Goal: Information Seeking & Learning: Learn about a topic

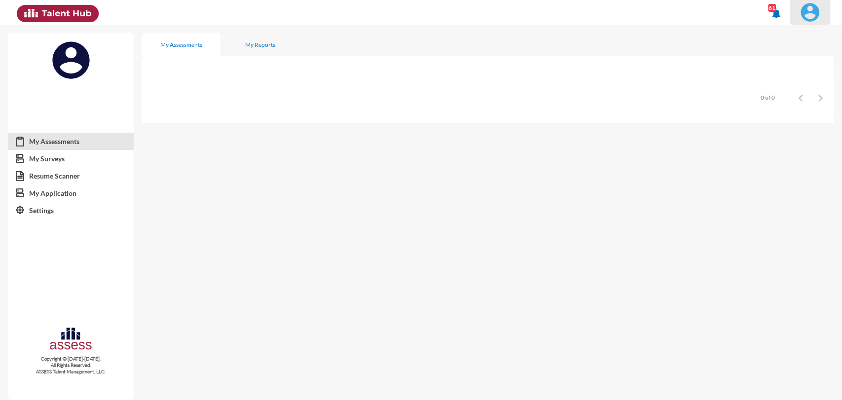
click at [809, 10] on img at bounding box center [810, 12] width 20 height 20
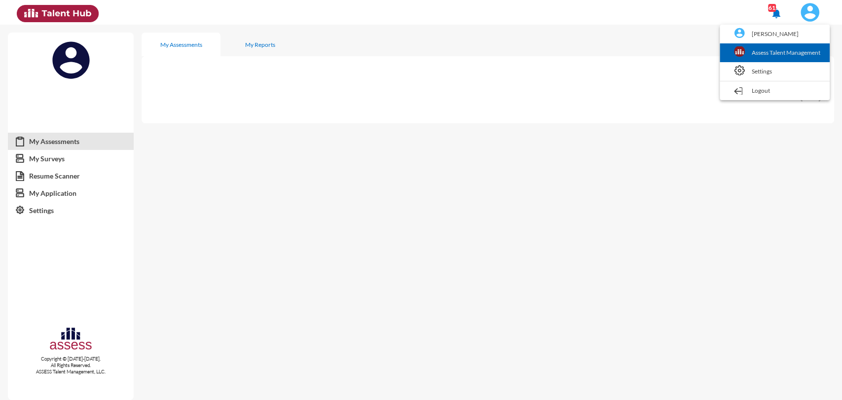
click at [805, 54] on link "Assess Talent Management" at bounding box center [775, 52] width 100 height 19
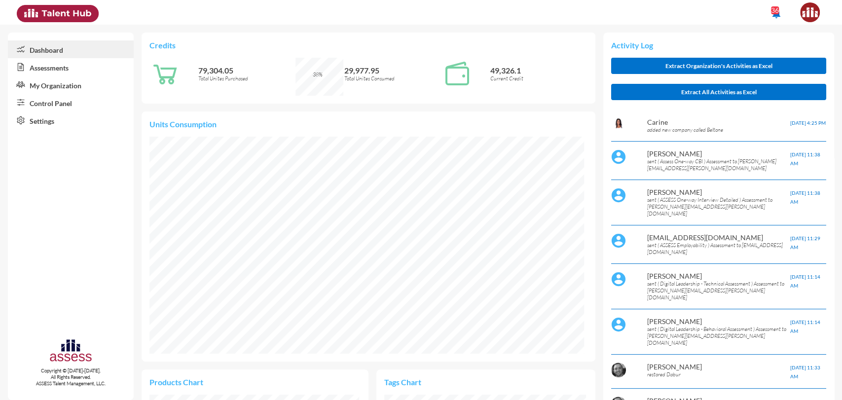
click at [56, 64] on link "Assessments" at bounding box center [71, 67] width 126 height 18
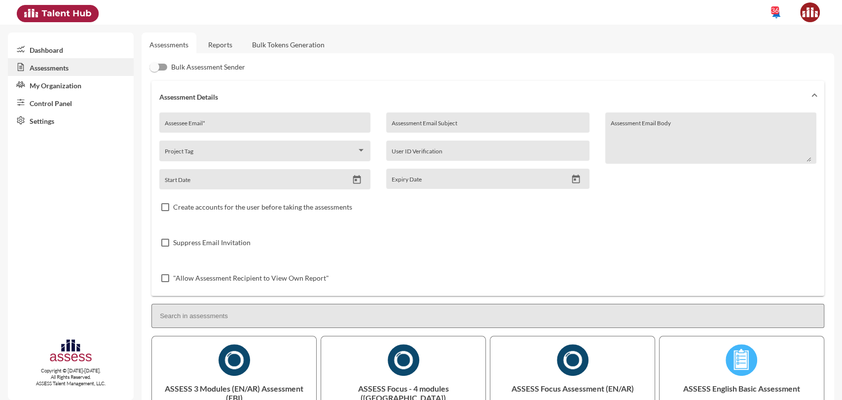
click at [43, 52] on link "Dashboard" at bounding box center [71, 49] width 126 height 18
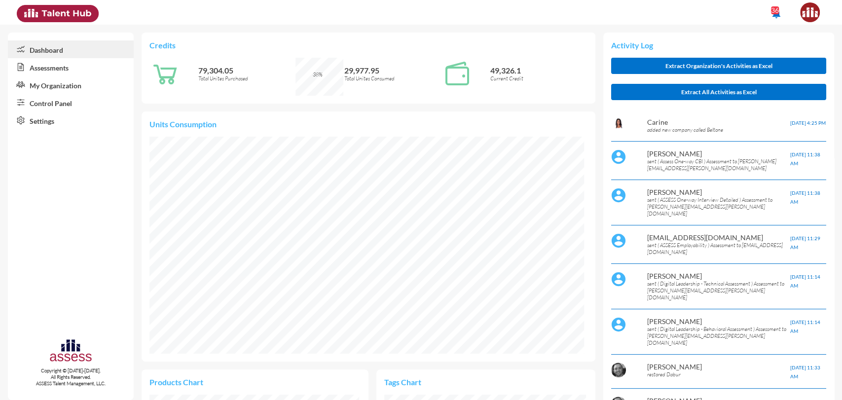
click at [48, 68] on link "Assessments" at bounding box center [71, 67] width 126 height 18
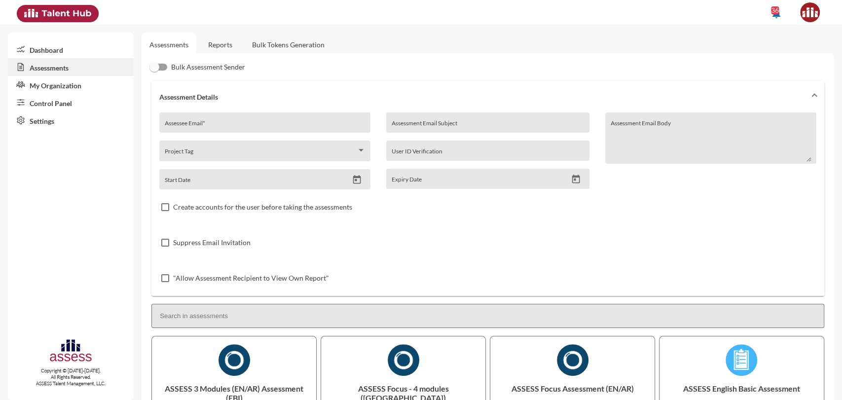
click at [226, 38] on link "Reports" at bounding box center [220, 45] width 40 height 24
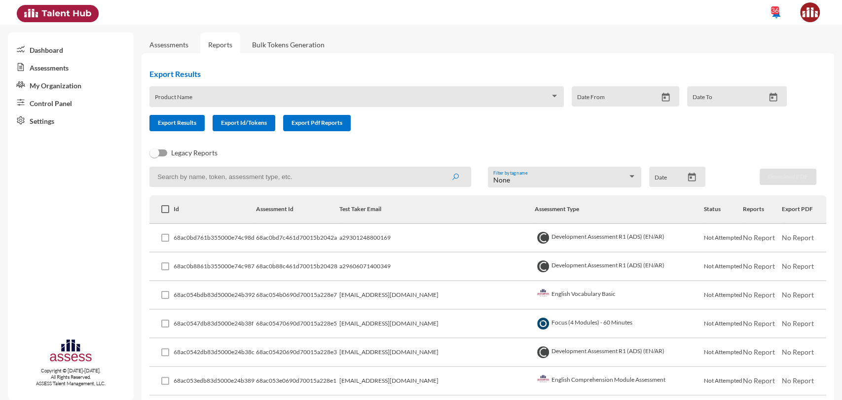
click at [217, 183] on input at bounding box center [310, 177] width 322 height 20
type input "one"
click at [439, 168] on button "submit" at bounding box center [455, 177] width 32 height 18
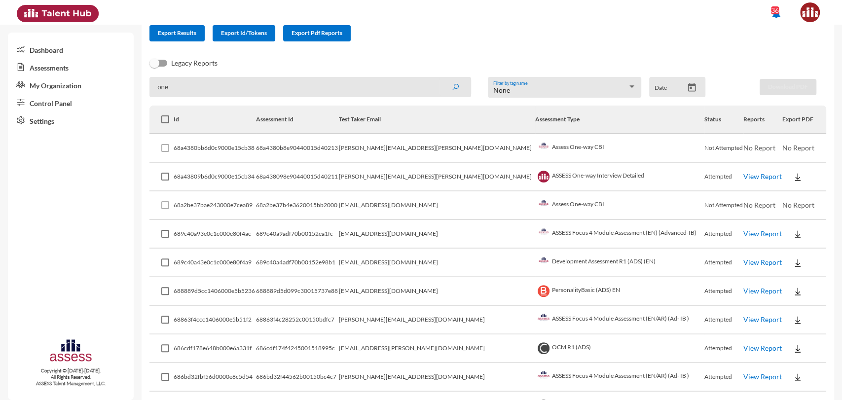
scroll to position [91, 0]
click at [743, 175] on link "View Report" at bounding box center [762, 175] width 38 height 8
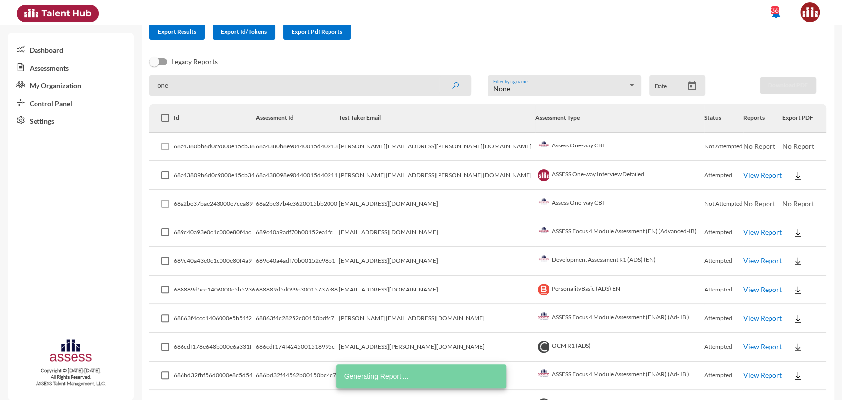
scroll to position [0, 0]
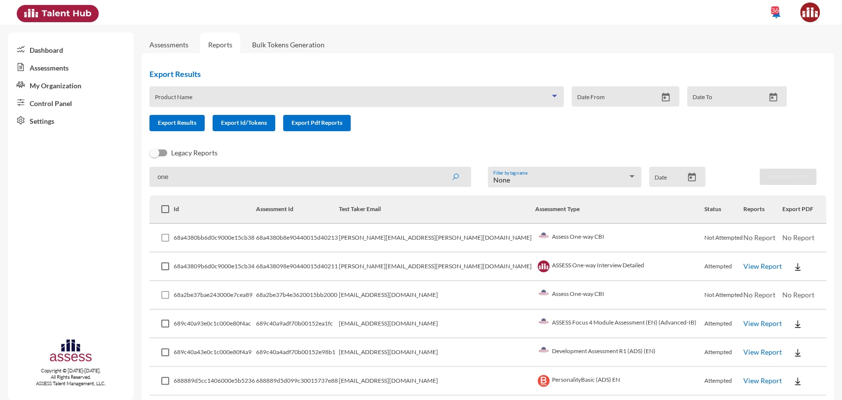
click at [214, 98] on span at bounding box center [352, 100] width 395 height 8
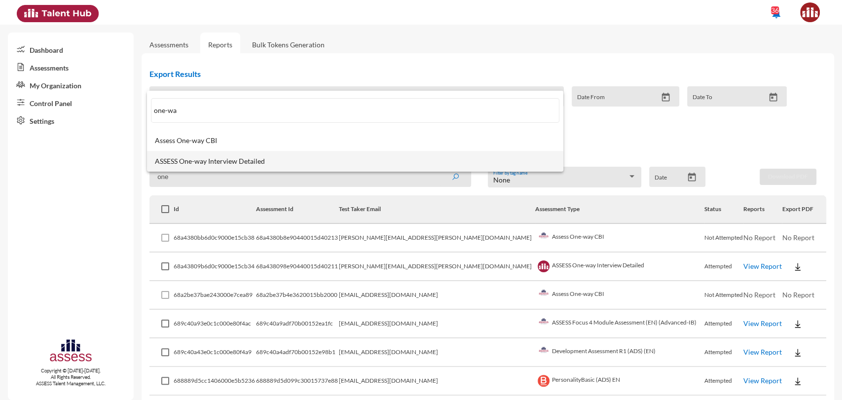
type input "one-wa"
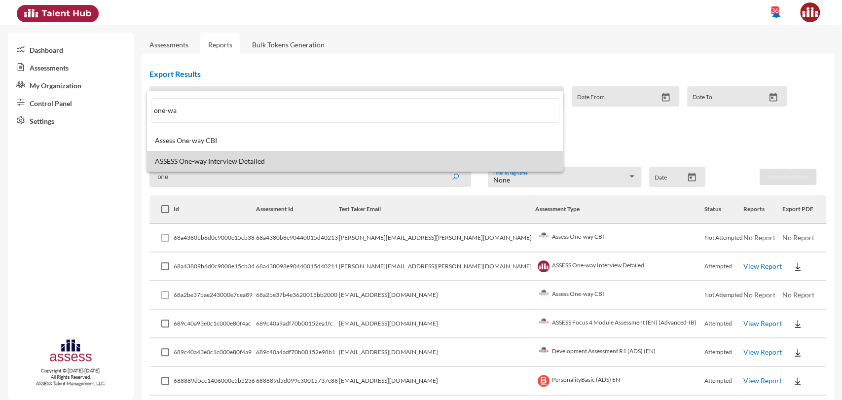
click at [205, 161] on span "ASSESS One-way Interview Detailed" at bounding box center [355, 161] width 400 height 8
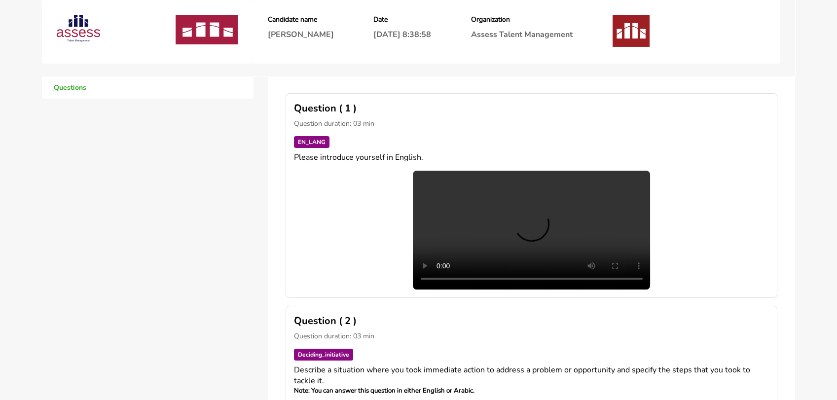
scroll to position [21, 0]
drag, startPoint x: 424, startPoint y: 155, endPoint x: 292, endPoint y: 161, distance: 131.8
click at [292, 161] on div "َQuestion ( 1 ) Question duration: 03 min EN_LANG Please introduce yourself in …" at bounding box center [532, 196] width 492 height 205
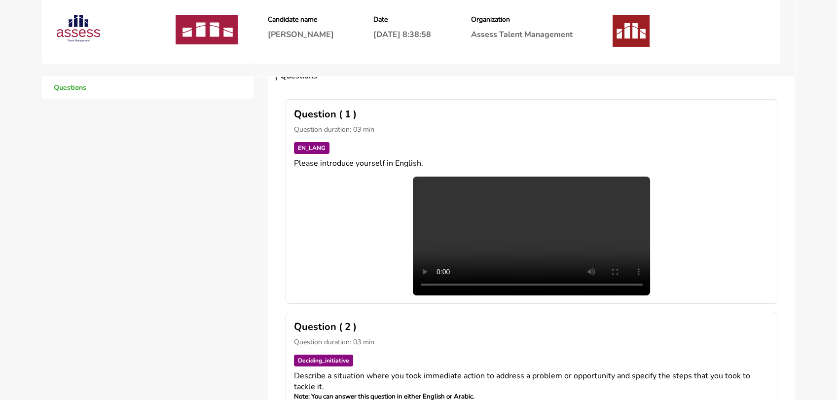
scroll to position [0, 0]
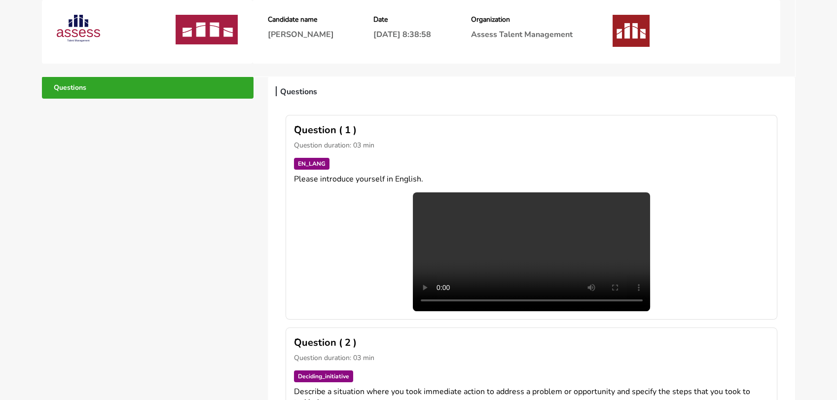
click at [170, 88] on link "Questions" at bounding box center [148, 87] width 212 height 22
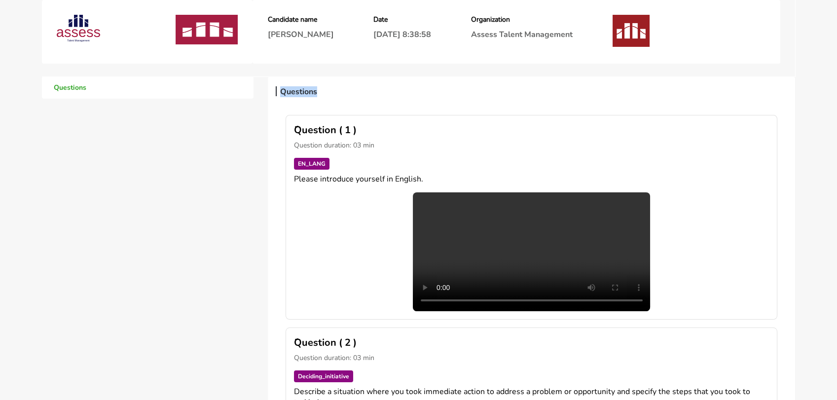
drag, startPoint x: 282, startPoint y: 89, endPoint x: 327, endPoint y: 87, distance: 45.4
click at [327, 87] on div "Questions" at bounding box center [532, 91] width 508 height 11
copy h3 "Questions"
drag, startPoint x: 296, startPoint y: 127, endPoint x: 364, endPoint y: 123, distance: 68.2
click at [364, 123] on h3 "َQuestion ( 1 )" at bounding box center [531, 129] width 475 height 13
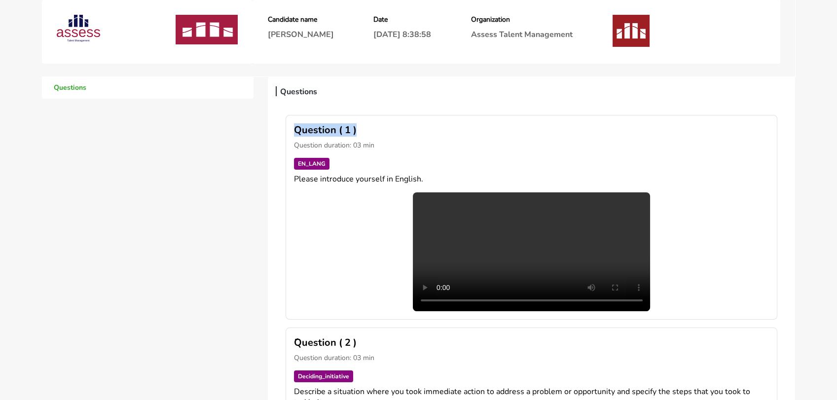
copy h3 "Question ( 1 )"
drag, startPoint x: 379, startPoint y: 147, endPoint x: 292, endPoint y: 147, distance: 86.8
click at [292, 147] on div "َQuestion ( 1 ) Question duration: 03 min EN_LANG Please introduce yourself in …" at bounding box center [532, 217] width 492 height 205
copy p "Question duration: 03 min"
drag, startPoint x: 292, startPoint y: 163, endPoint x: 343, endPoint y: 162, distance: 50.8
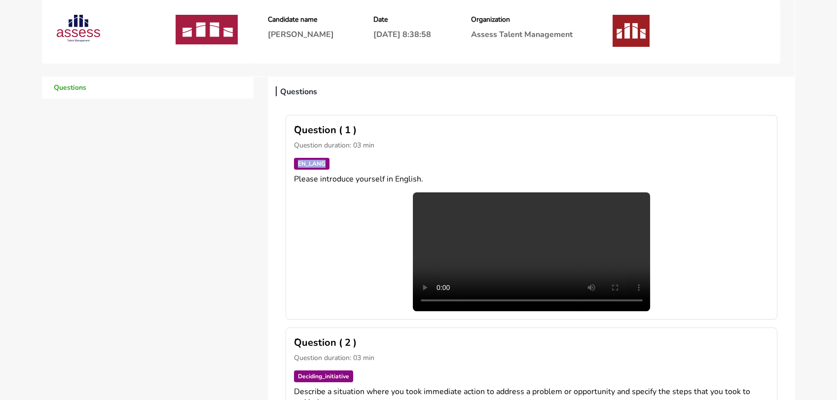
click at [343, 162] on div "َQuestion ( 1 ) Question duration: 03 min EN_LANG Please introduce yourself in …" at bounding box center [532, 217] width 492 height 205
copy span "EN_LANG"
drag, startPoint x: 292, startPoint y: 179, endPoint x: 434, endPoint y: 182, distance: 142.1
click at [434, 182] on div "َQuestion ( 1 ) Question duration: 03 min EN_LANG Please introduce yourself in …" at bounding box center [532, 217] width 492 height 205
copy h4 "Please introduce yourself in English."
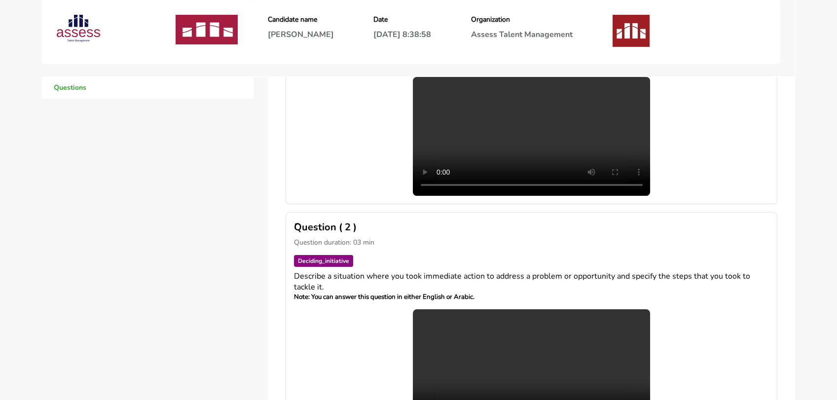
scroll to position [129, 0]
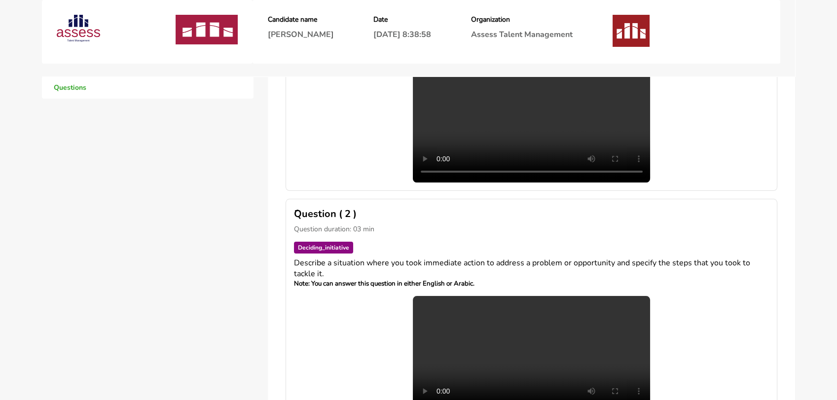
drag, startPoint x: 294, startPoint y: 183, endPoint x: 387, endPoint y: 183, distance: 92.7
click at [387, 224] on p "Question duration: 03 min" at bounding box center [531, 228] width 475 height 9
copy p "Question duration: 03 min"
drag, startPoint x: 296, startPoint y: 205, endPoint x: 350, endPoint y: 202, distance: 53.3
click at [350, 242] on span "Deciding_initiative" at bounding box center [323, 248] width 59 height 12
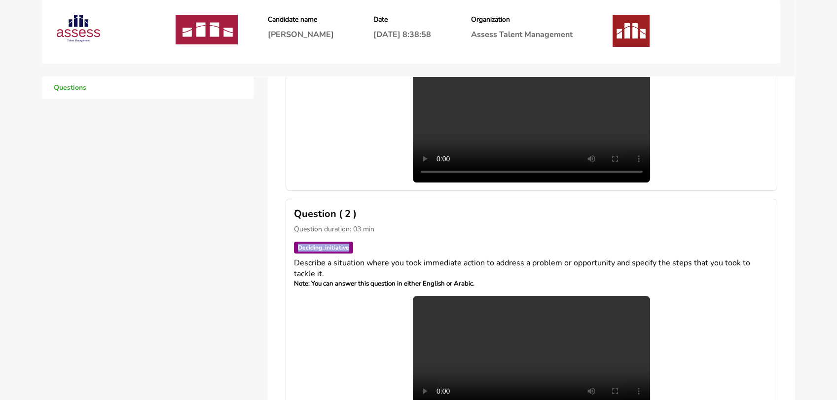
copy span "Deciding_initiative"
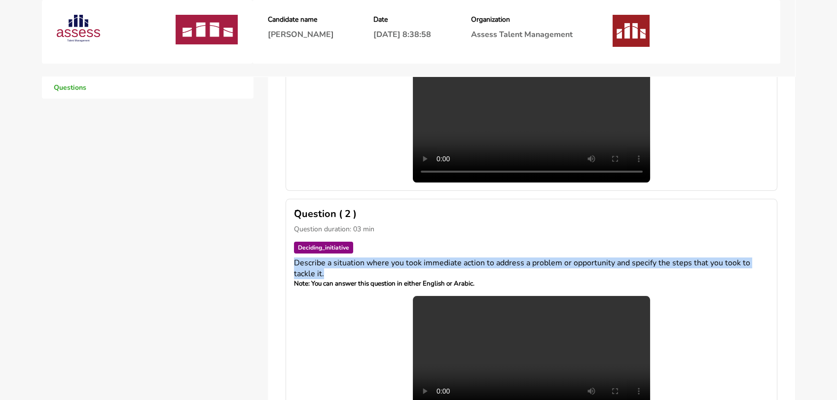
drag, startPoint x: 295, startPoint y: 218, endPoint x: 490, endPoint y: 230, distance: 195.2
click at [490, 257] on p "Describe a situation where you took immediate action to address a problem or op…" at bounding box center [531, 268] width 475 height 22
copy span "Describe a situation where you took immediate action to address a problem or op…"
drag, startPoint x: 479, startPoint y: 239, endPoint x: 285, endPoint y: 242, distance: 194.3
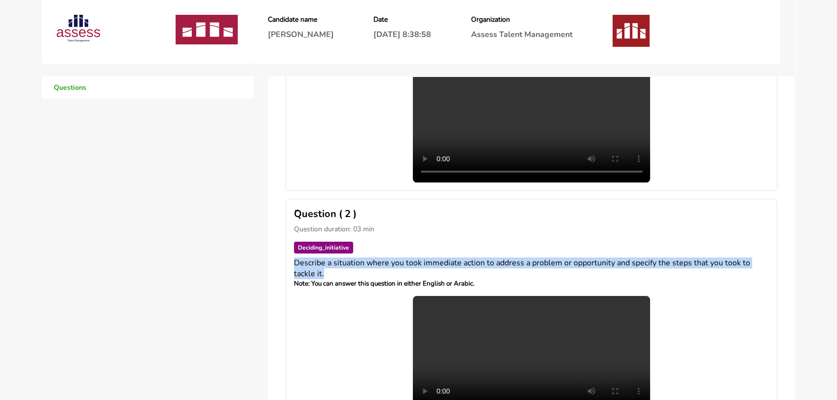
copy span "Note: You can answer this question in either English or Arabic."
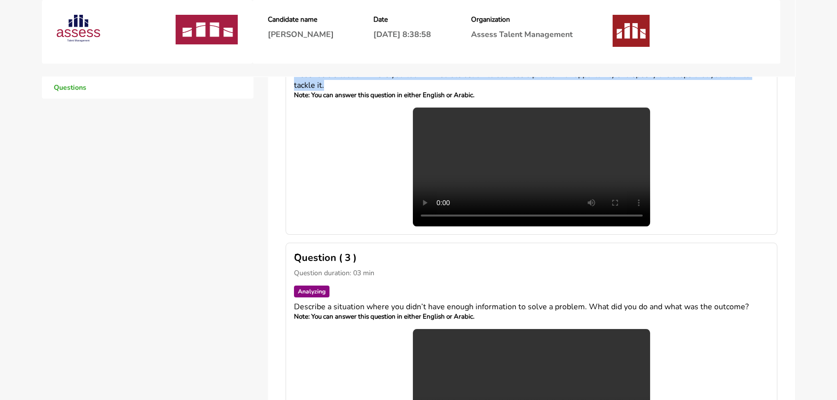
scroll to position [326, 0]
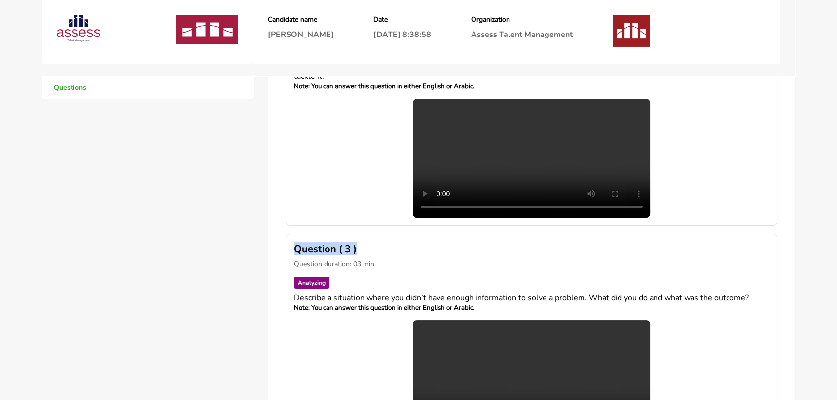
drag, startPoint x: 295, startPoint y: 157, endPoint x: 359, endPoint y: 161, distance: 63.7
click at [359, 242] on h3 "َQuestion ( 3 )" at bounding box center [531, 248] width 475 height 13
copy h3 "Question ( 3 )"
drag, startPoint x: 296, startPoint y: 178, endPoint x: 388, endPoint y: 175, distance: 91.8
click at [388, 259] on p "Question duration: 03 min" at bounding box center [531, 263] width 475 height 9
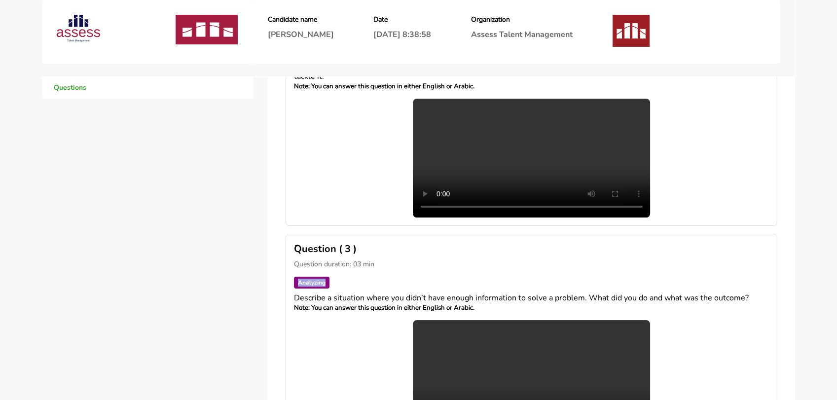
drag, startPoint x: 298, startPoint y: 193, endPoint x: 328, endPoint y: 192, distance: 30.1
click at [328, 277] on span "Analyzing" at bounding box center [312, 283] width 36 height 12
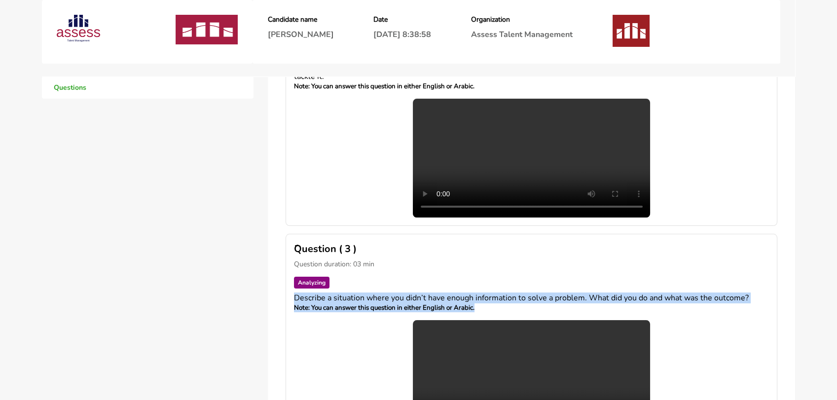
drag, startPoint x: 291, startPoint y: 207, endPoint x: 499, endPoint y: 219, distance: 208.5
click at [499, 234] on div "َQuestion ( 3 ) Question duration: 03 min Analyzing Describe a situation where …" at bounding box center [532, 341] width 492 height 214
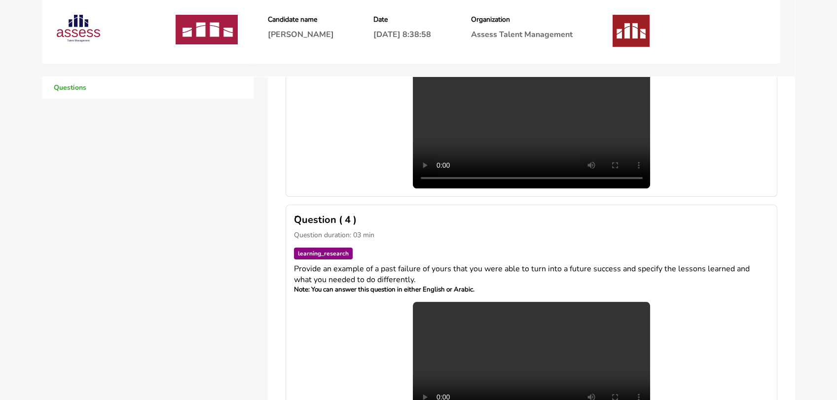
scroll to position [576, 0]
drag, startPoint x: 291, startPoint y: 102, endPoint x: 386, endPoint y: 104, distance: 94.2
click at [386, 205] on div "َQuestion ( 4 ) Question duration: 03 min learning_research Provide an example …" at bounding box center [532, 317] width 492 height 224
drag, startPoint x: 359, startPoint y: 120, endPoint x: 289, endPoint y: 120, distance: 69.5
click at [289, 205] on div "َQuestion ( 4 ) Question duration: 03 min learning_research Provide an example …" at bounding box center [532, 317] width 492 height 224
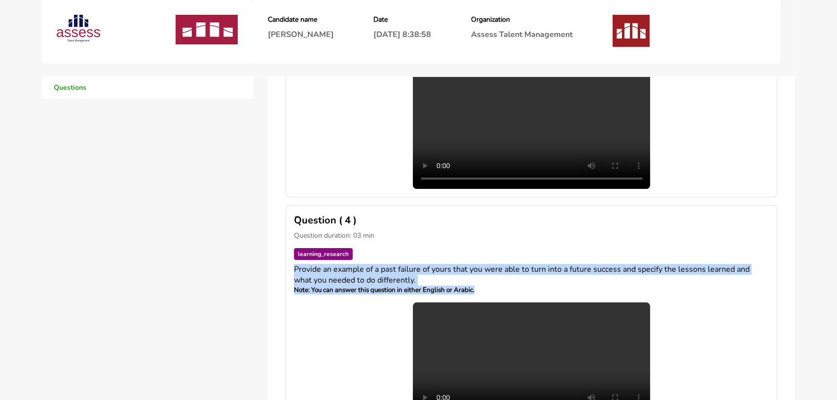
drag, startPoint x: 477, startPoint y: 156, endPoint x: 293, endPoint y: 138, distance: 184.9
click at [294, 264] on h4 "Provide an example of a past failure of yours that you were able to turn into a…" at bounding box center [531, 279] width 475 height 31
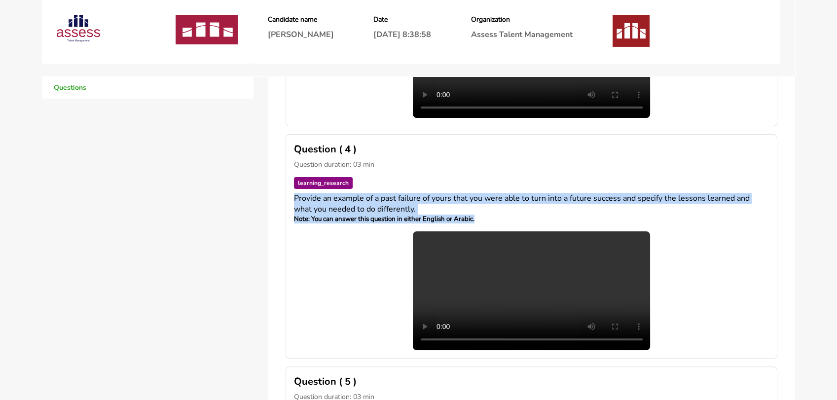
scroll to position [653, 0]
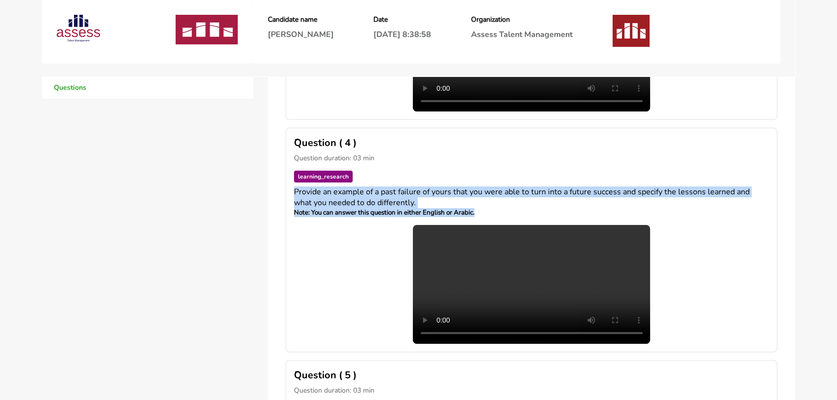
drag, startPoint x: 292, startPoint y: 214, endPoint x: 384, endPoint y: 215, distance: 92.2
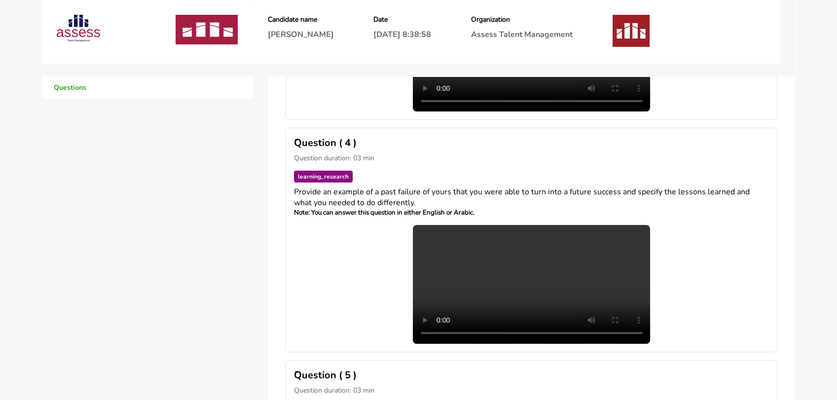
drag, startPoint x: 295, startPoint y: 232, endPoint x: 354, endPoint y: 232, distance: 58.7
drag, startPoint x: 292, startPoint y: 243, endPoint x: 526, endPoint y: 275, distance: 236.0
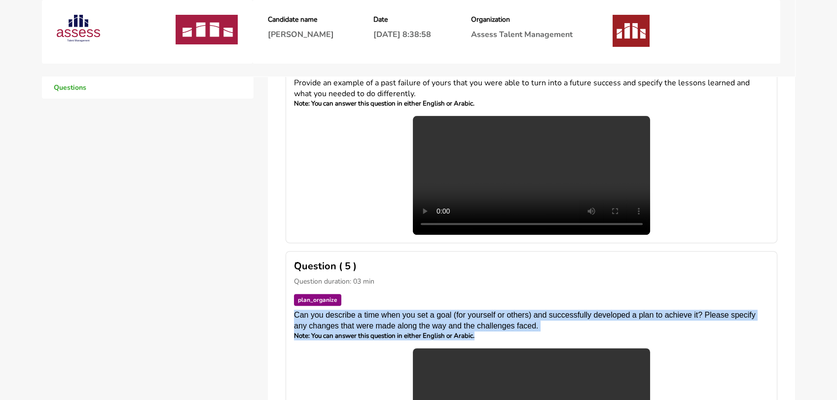
scroll to position [742, 0]
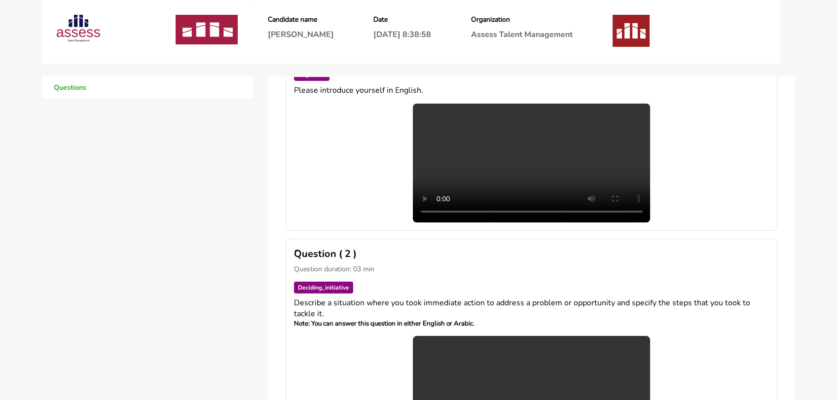
scroll to position [0, 0]
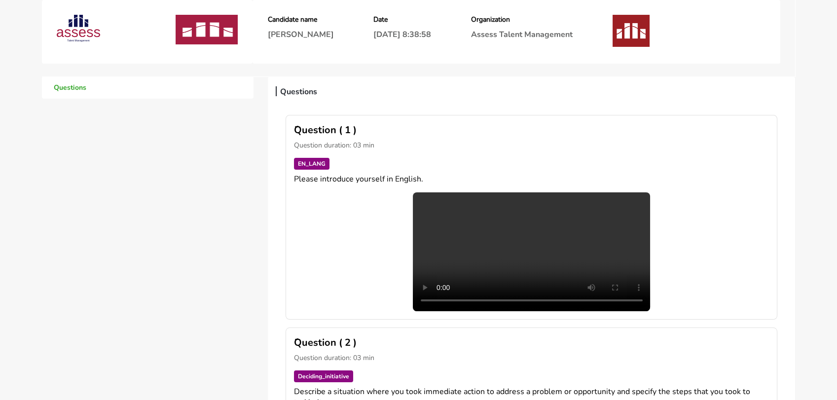
click at [380, 176] on h4 "Please introduce yourself in English." at bounding box center [531, 179] width 475 height 11
click at [341, 179] on h4 "Please introduce yourself in English." at bounding box center [531, 179] width 475 height 11
drag, startPoint x: 283, startPoint y: 123, endPoint x: 362, endPoint y: 129, distance: 79.6
drag, startPoint x: 288, startPoint y: 145, endPoint x: 381, endPoint y: 143, distance: 93.3
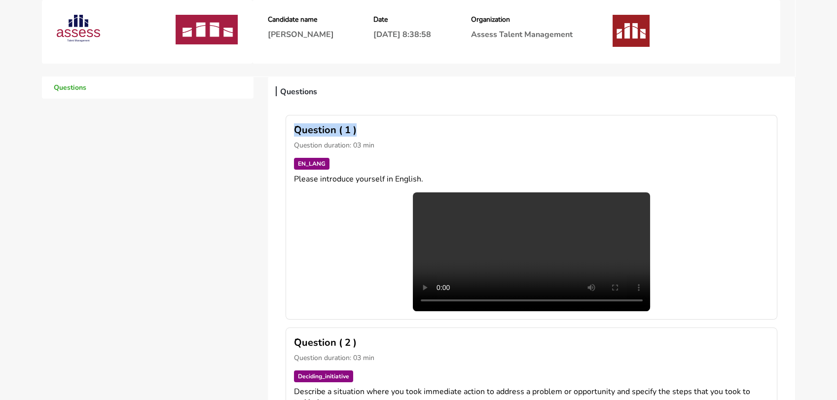
click at [381, 143] on div "َQuestion ( 1 ) Question duration: 03 min EN_LANG Please introduce yourself in …" at bounding box center [532, 217] width 492 height 205
click at [381, 143] on p "Question duration: 03 min" at bounding box center [531, 145] width 475 height 9
click at [376, 147] on p "Question duration: 03 min" at bounding box center [531, 145] width 475 height 9
click at [298, 163] on span "EN_LANG" at bounding box center [312, 164] width 36 height 12
drag, startPoint x: 298, startPoint y: 163, endPoint x: 341, endPoint y: 162, distance: 42.9
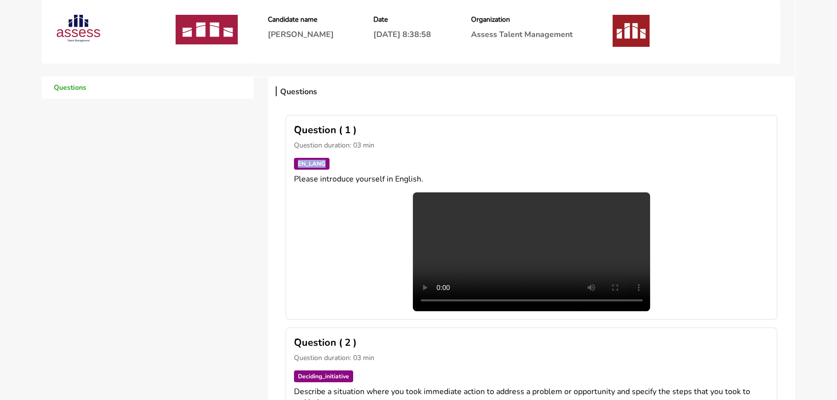
click at [341, 162] on div "EN_LANG" at bounding box center [531, 164] width 475 height 12
